Goal: Ask a question

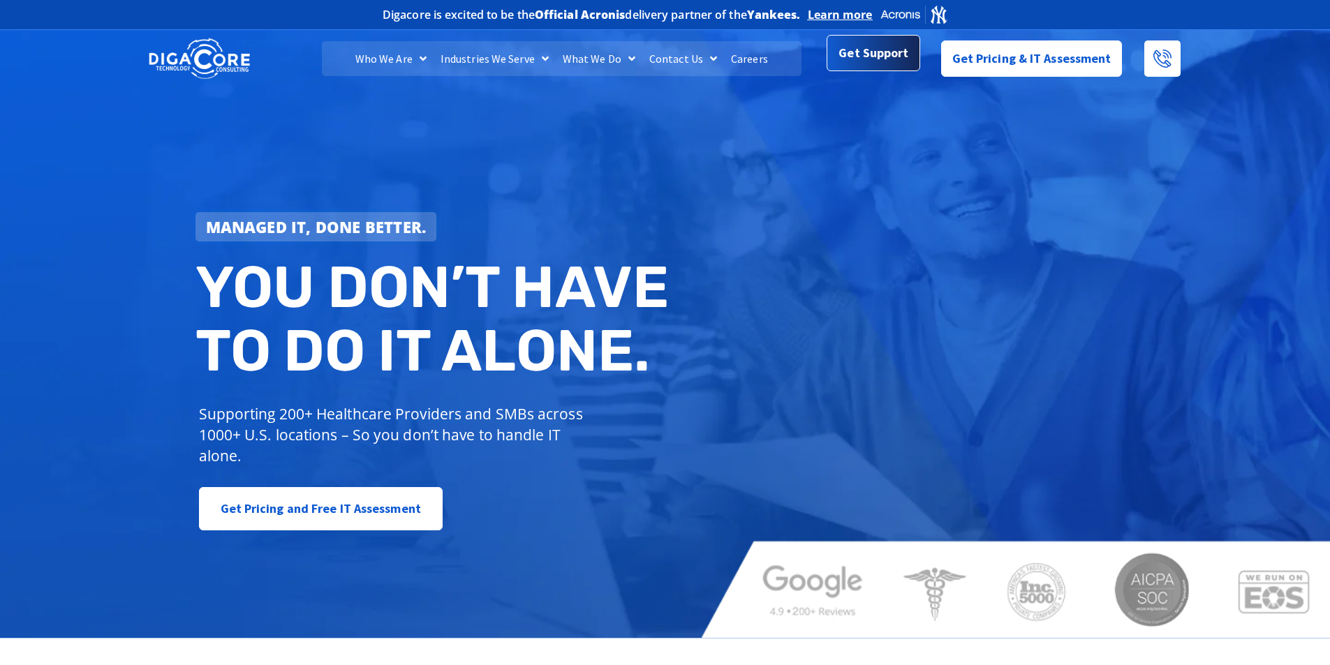
click at [859, 58] on span "Get Support" at bounding box center [874, 53] width 70 height 28
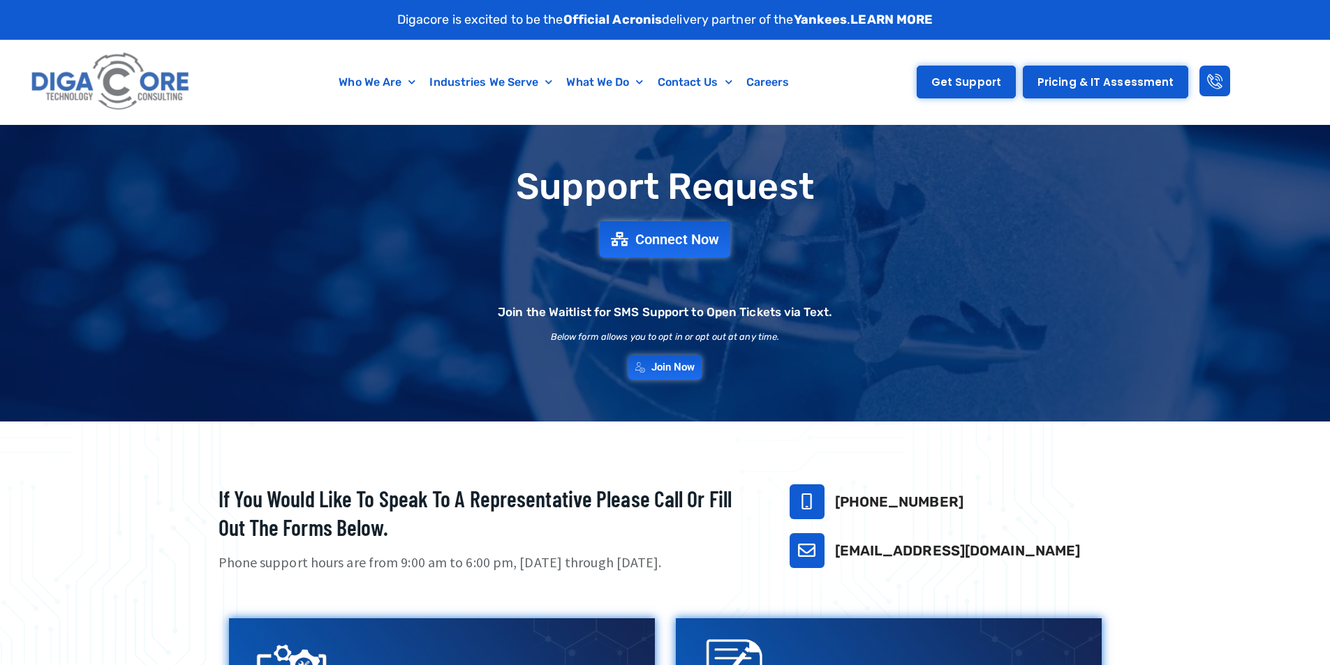
click at [980, 82] on span "Get Support" at bounding box center [966, 82] width 70 height 10
click at [675, 237] on span "Connect Now" at bounding box center [679, 239] width 92 height 15
